Goal: Transaction & Acquisition: Purchase product/service

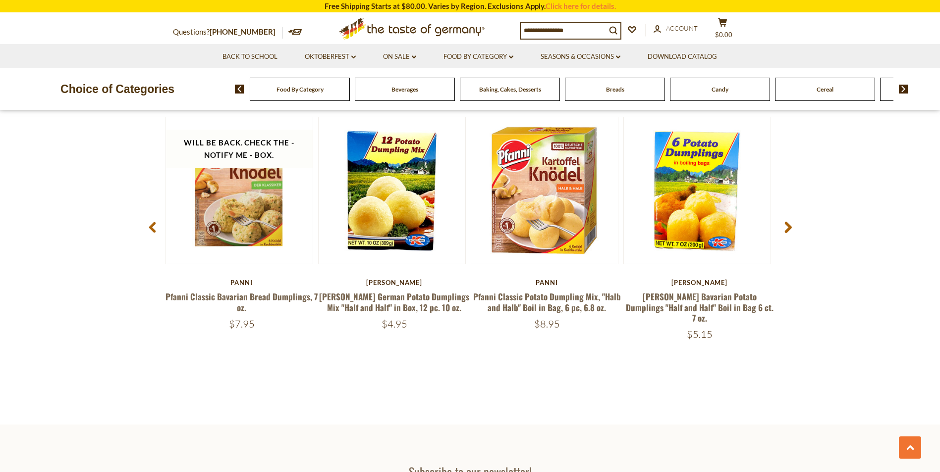
scroll to position [1288, 0]
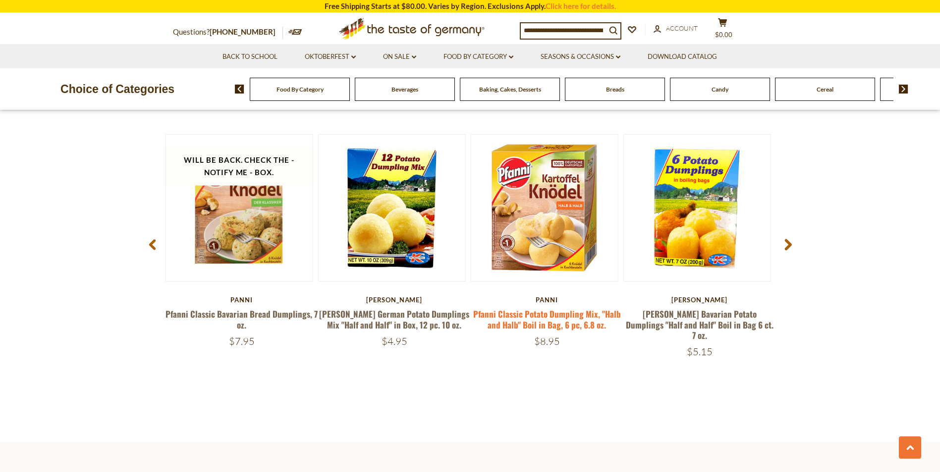
click at [519, 321] on link "Pfanni Classic Potato Dumpling Mix, "Halb and Halb" Boil in Bag, 6 pc, 6.8 oz." at bounding box center [547, 319] width 148 height 23
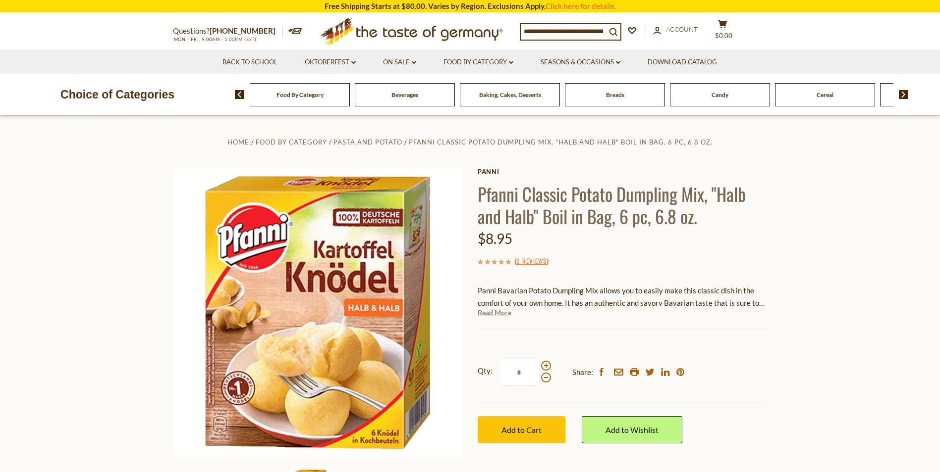
click at [499, 316] on link "Read More" at bounding box center [494, 313] width 34 height 10
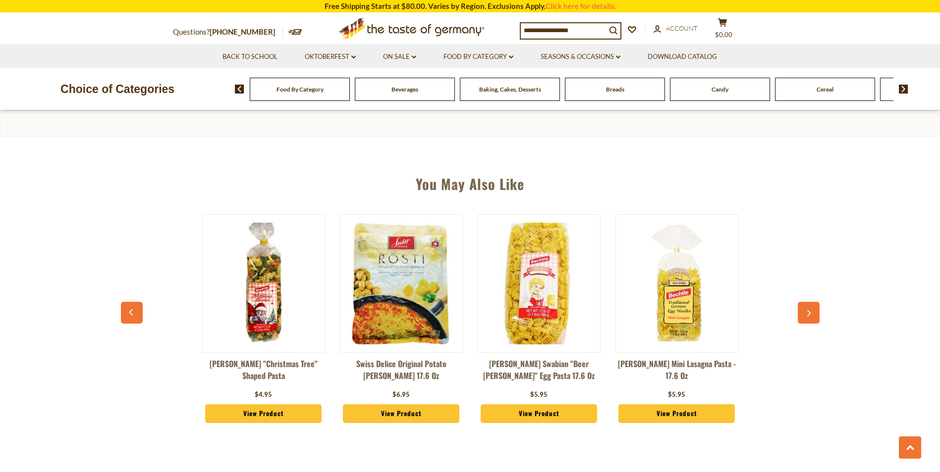
scroll to position [446, 0]
